Goal: Task Accomplishment & Management: Manage account settings

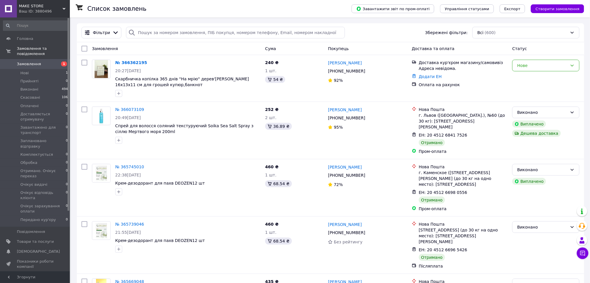
click at [109, 74] on picture at bounding box center [101, 69] width 19 height 19
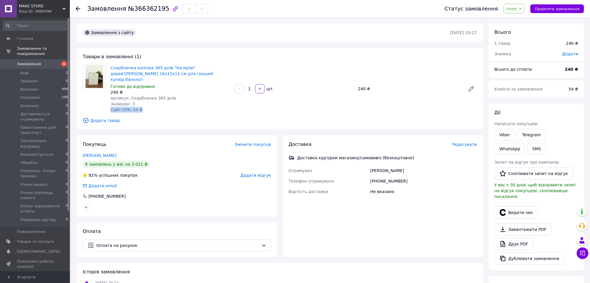
drag, startPoint x: 112, startPoint y: 104, endPoint x: 148, endPoint y: 106, distance: 35.9
click at [148, 106] on div "Скарбничка копілка 365 днів "На мрію" дерев'[PERSON_NAME] 16х13х11 см для гроше…" at bounding box center [170, 89] width 124 height 50
click at [148, 107] on div "Скарбничка копілка 365 днів "На мрію" дерев'[PERSON_NAME] 16х13х11 см для гроше…" at bounding box center [170, 89] width 124 height 50
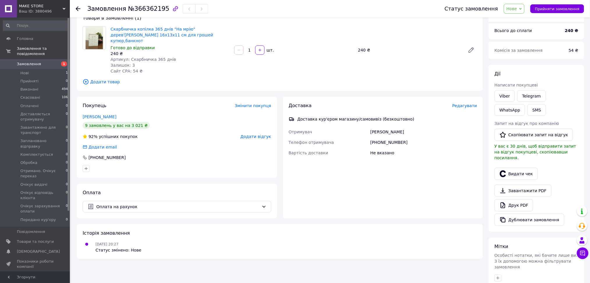
scroll to position [77, 0]
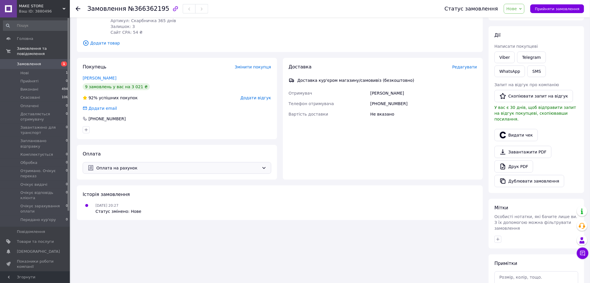
click at [113, 162] on div "Оплата на рахунок" at bounding box center [177, 168] width 188 height 12
click at [250, 95] on div "Покупець Змінити покупця [PERSON_NAME] 9 замовлень у вас на 3 021 ₴ 92% успішни…" at bounding box center [177, 98] width 200 height 81
click at [252, 95] on div "Додати відгук" at bounding box center [255, 98] width 31 height 6
click at [253, 95] on span "Додати відгук" at bounding box center [255, 97] width 31 height 5
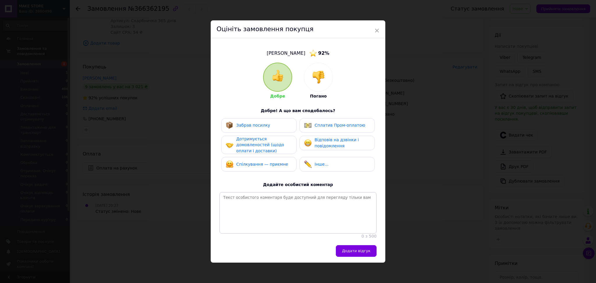
click at [257, 122] on div "Забрав посилку" at bounding box center [248, 126] width 45 height 8
click at [254, 148] on span "Дотримується домовленостей (щодо оплати і доставки)" at bounding box center [260, 144] width 48 height 17
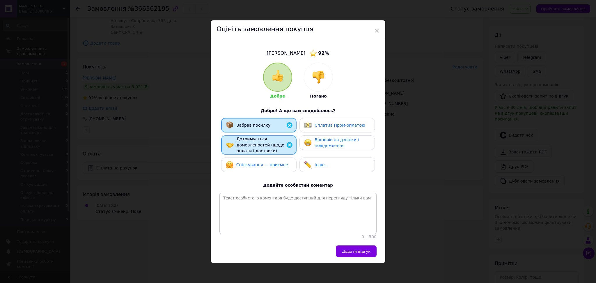
drag, startPoint x: 252, startPoint y: 167, endPoint x: 263, endPoint y: 165, distance: 11.0
click at [255, 168] on div "Спілкування — приємне" at bounding box center [258, 164] width 75 height 15
drag, startPoint x: 358, startPoint y: 127, endPoint x: 354, endPoint y: 134, distance: 8.5
click at [357, 128] on div "Сплатив Пром-оплатою" at bounding box center [334, 125] width 61 height 8
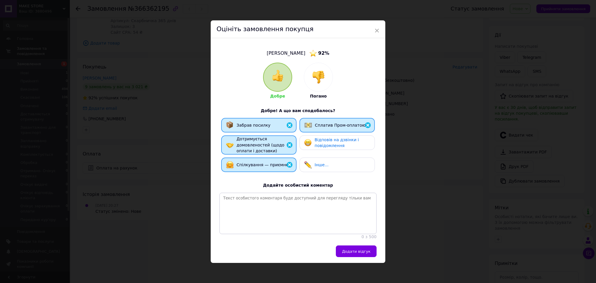
click at [352, 138] on div "Відповів на дзвінки і повідомлення" at bounding box center [341, 143] width 55 height 12
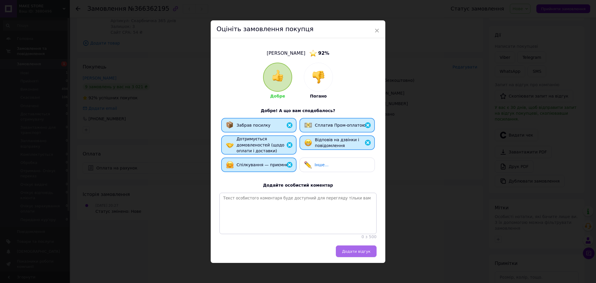
click at [361, 253] on span "Додати відгук" at bounding box center [356, 251] width 29 height 4
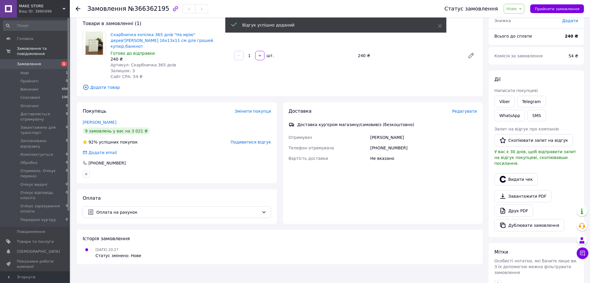
scroll to position [0, 0]
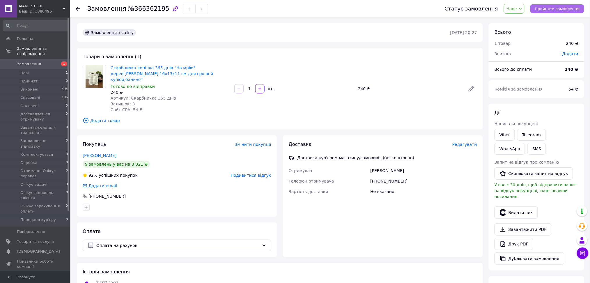
click at [563, 5] on button "Прийняти замовлення" at bounding box center [557, 8] width 54 height 9
click at [79, 7] on icon at bounding box center [78, 8] width 5 height 5
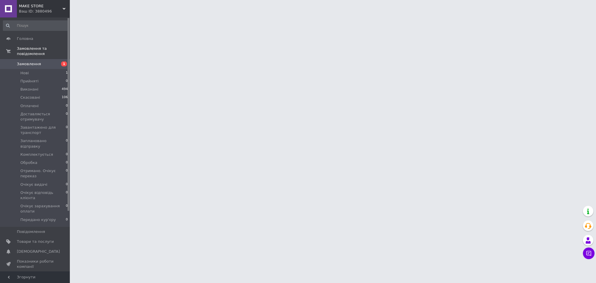
click at [60, 61] on span "1" at bounding box center [62, 63] width 16 height 5
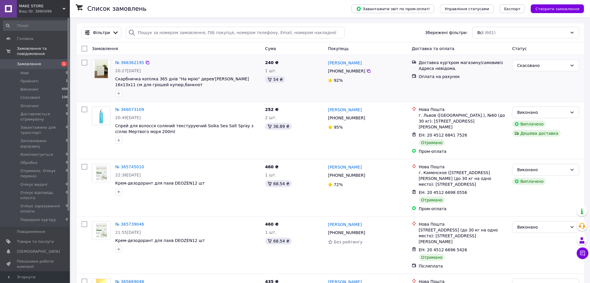
click at [99, 77] on img at bounding box center [102, 69] width 14 height 18
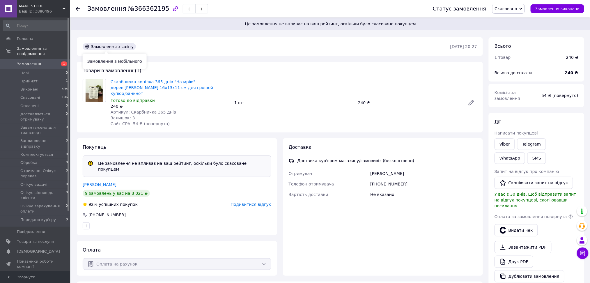
click at [87, 48] on icon at bounding box center [87, 47] width 4 height 4
click at [74, 10] on div "Замовлення №366362195 Статус замовлення Скасовано Прийнято Виконано Оплачено До…" at bounding box center [330, 8] width 520 height 17
click at [83, 9] on div at bounding box center [82, 8] width 12 height 17
click at [79, 10] on icon at bounding box center [78, 8] width 5 height 5
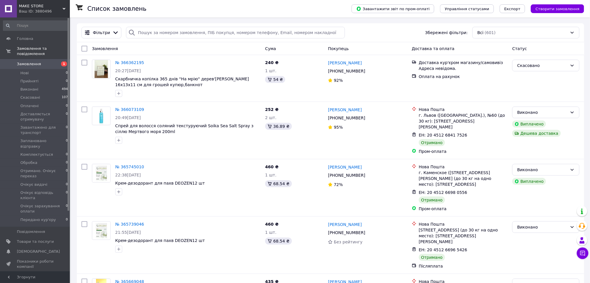
click at [51, 59] on link "Замовлення 1" at bounding box center [35, 64] width 71 height 10
click at [65, 61] on span "1" at bounding box center [64, 63] width 6 height 5
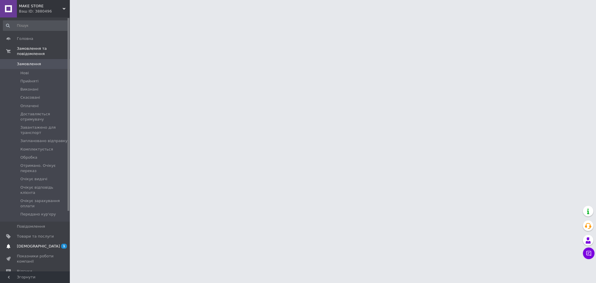
click at [44, 243] on span "[DEMOGRAPHIC_DATA]" at bounding box center [35, 245] width 37 height 5
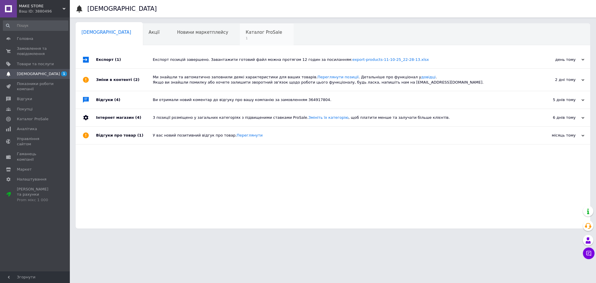
click at [240, 41] on div "Каталог ProSale 1" at bounding box center [267, 35] width 54 height 22
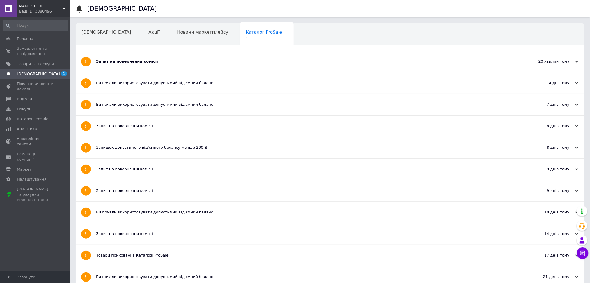
click at [222, 70] on div "Запит на повернення комісії" at bounding box center [308, 61] width 424 height 21
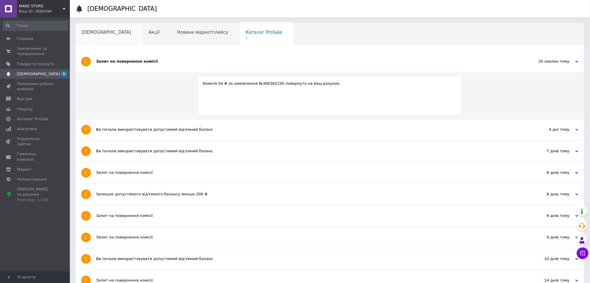
click at [108, 42] on div "[DEMOGRAPHIC_DATA]" at bounding box center [109, 35] width 67 height 22
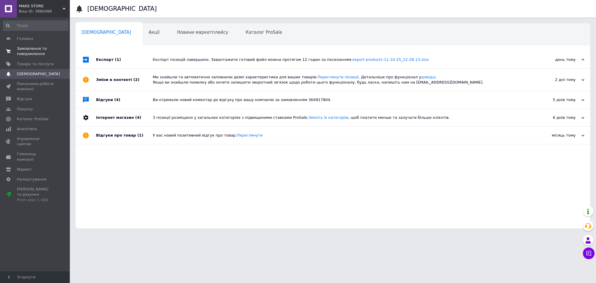
click at [40, 47] on span "Замовлення та повідомлення" at bounding box center [35, 51] width 37 height 10
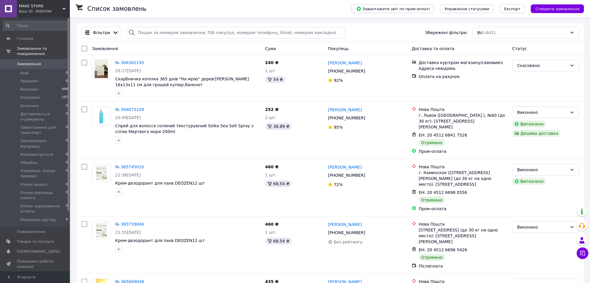
click at [79, 29] on div "Фільтри Збережені фільтри: Всі (601)" at bounding box center [330, 32] width 507 height 19
